Goal: Task Accomplishment & Management: Complete application form

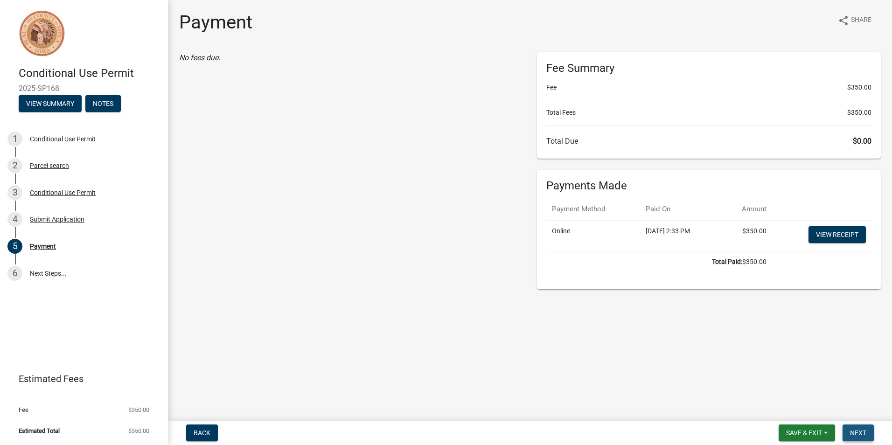
click at [853, 433] on span "Next" at bounding box center [858, 432] width 16 height 7
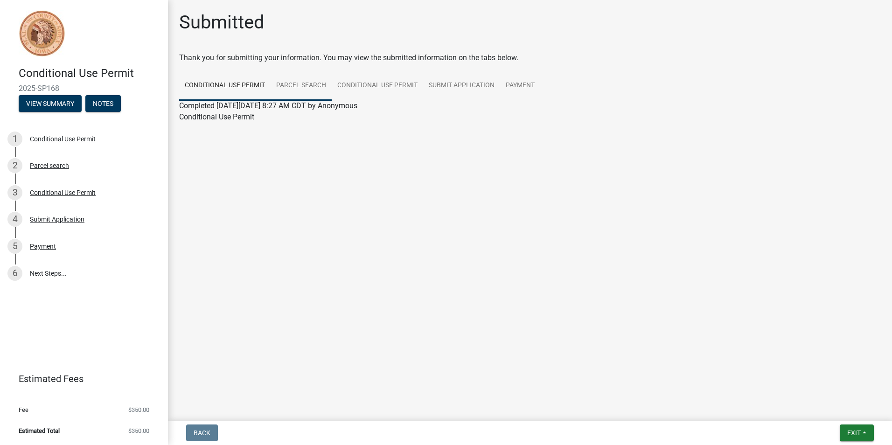
click at [303, 88] on link "Parcel search" at bounding box center [301, 86] width 61 height 30
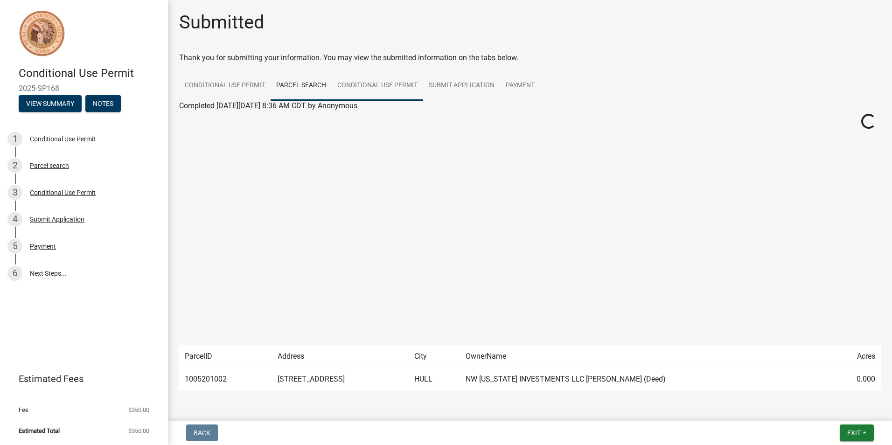
click at [359, 82] on link "Conditional Use Permit" at bounding box center [377, 86] width 91 height 30
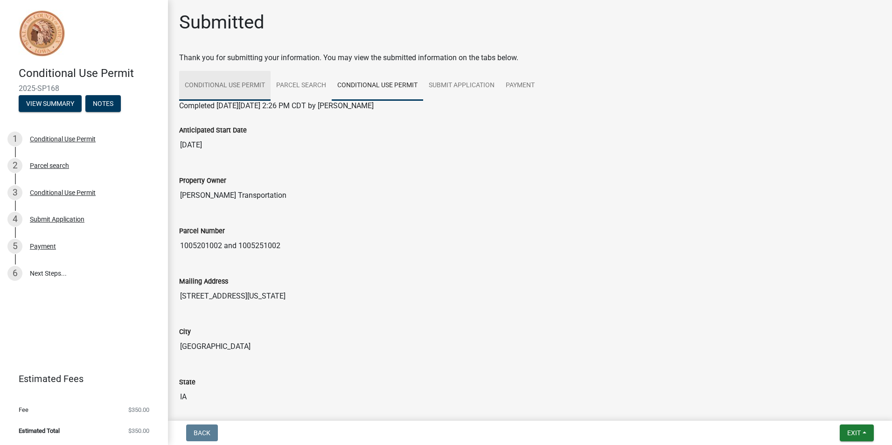
click at [234, 88] on link "Conditional Use Permit" at bounding box center [224, 86] width 91 height 30
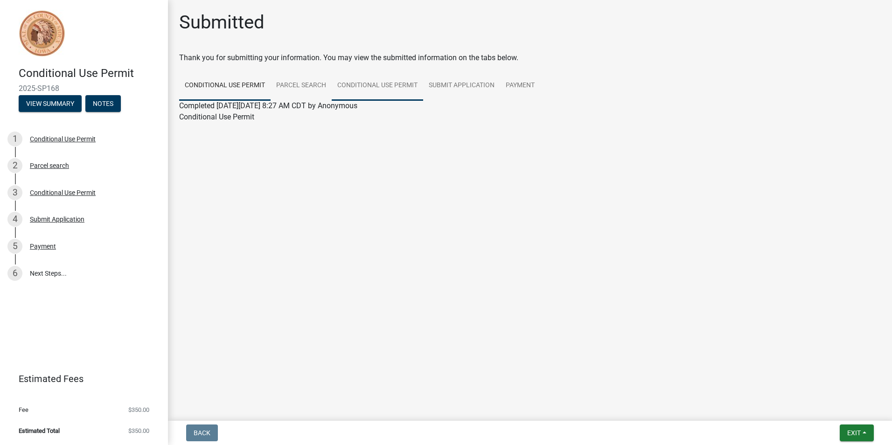
click at [382, 88] on link "Conditional Use Permit" at bounding box center [377, 86] width 91 height 30
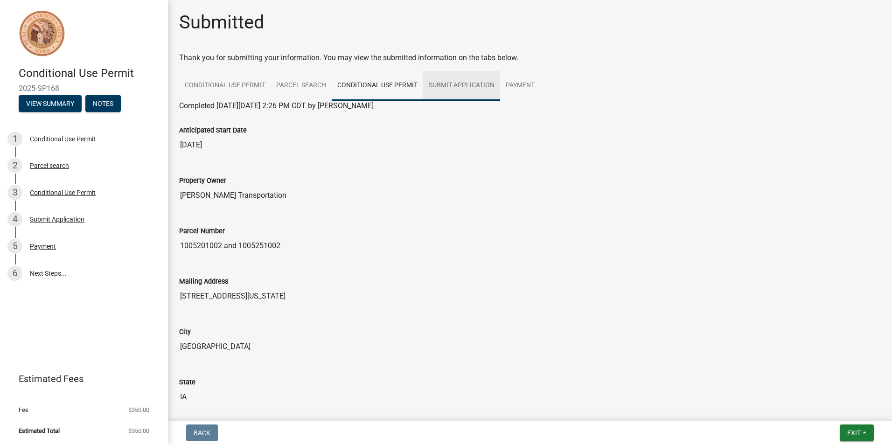
click at [453, 88] on link "Submit Application" at bounding box center [461, 86] width 77 height 30
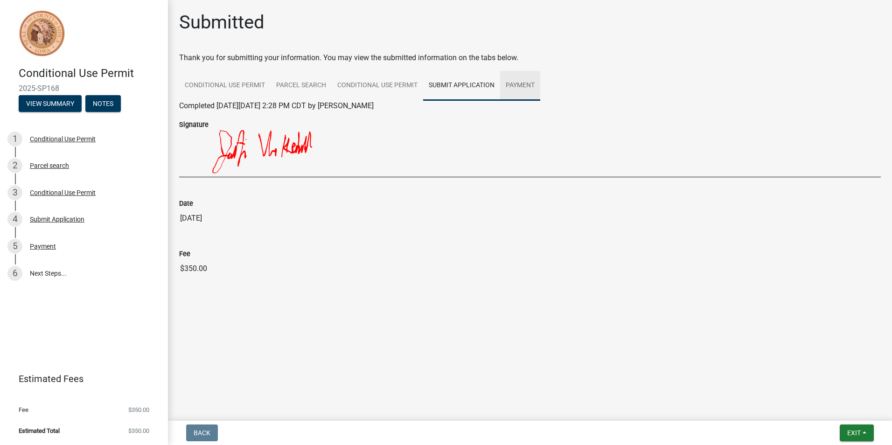
click at [524, 84] on link "Payment" at bounding box center [520, 86] width 40 height 30
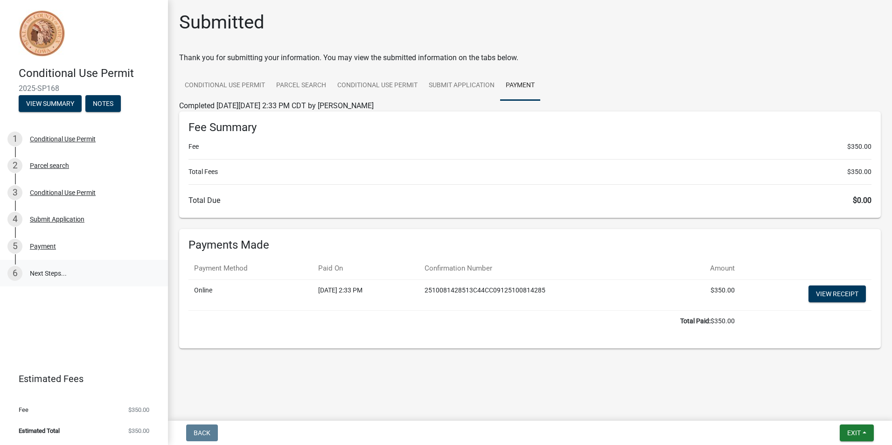
click at [64, 272] on link "6 Next Steps..." at bounding box center [84, 273] width 168 height 27
click at [846, 300] on link "View receipt" at bounding box center [836, 294] width 57 height 17
